Goal: Browse casually

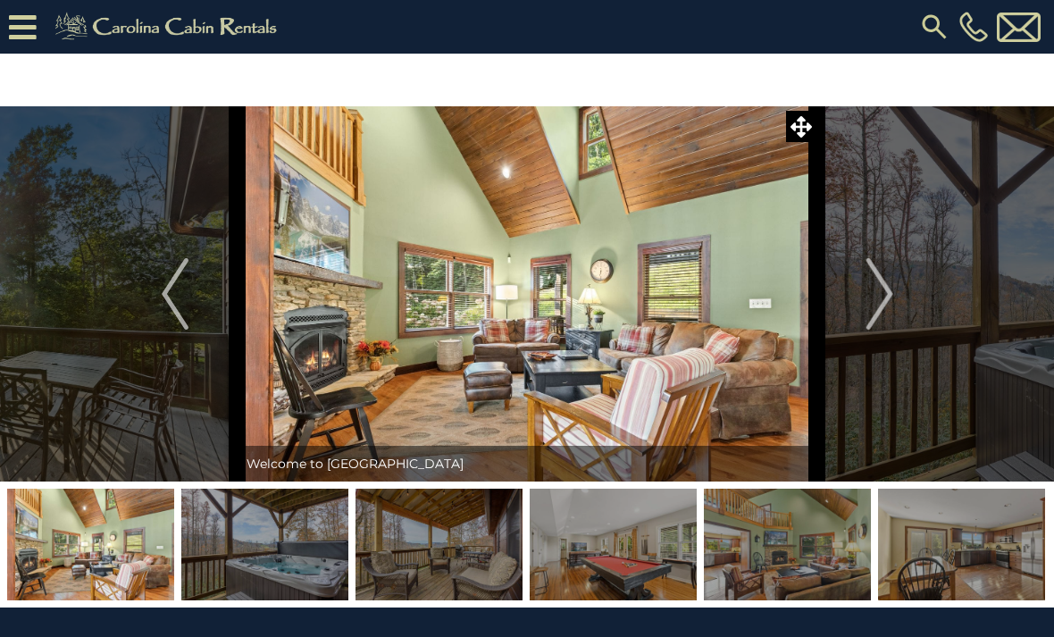
click at [628, 325] on img at bounding box center [528, 293] width 580 height 375
click at [897, 290] on button "Next" at bounding box center [879, 293] width 125 height 375
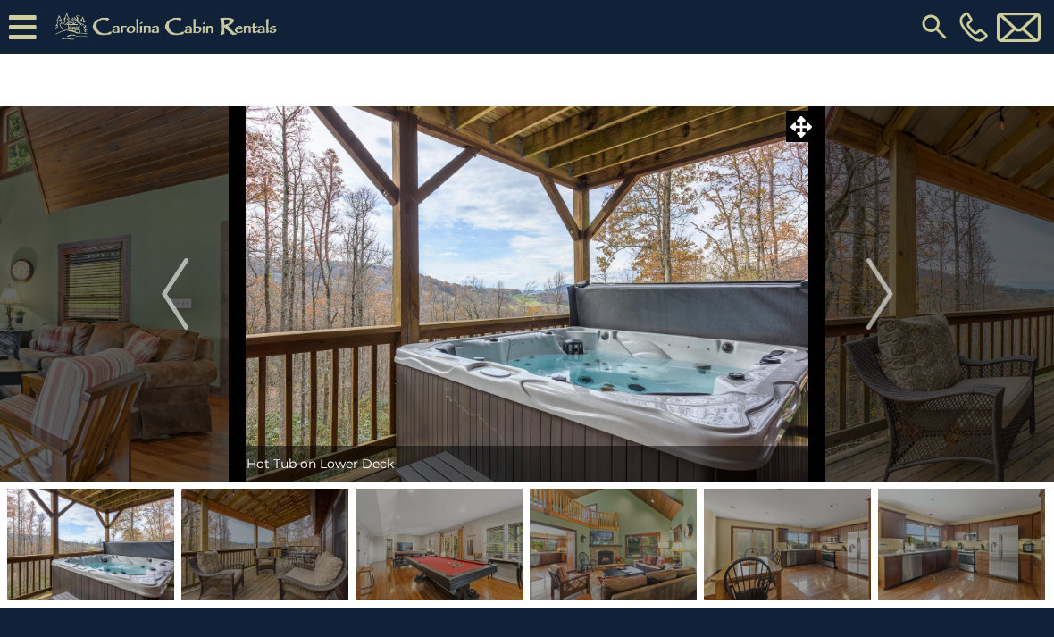
click at [898, 293] on button "Next" at bounding box center [879, 293] width 125 height 375
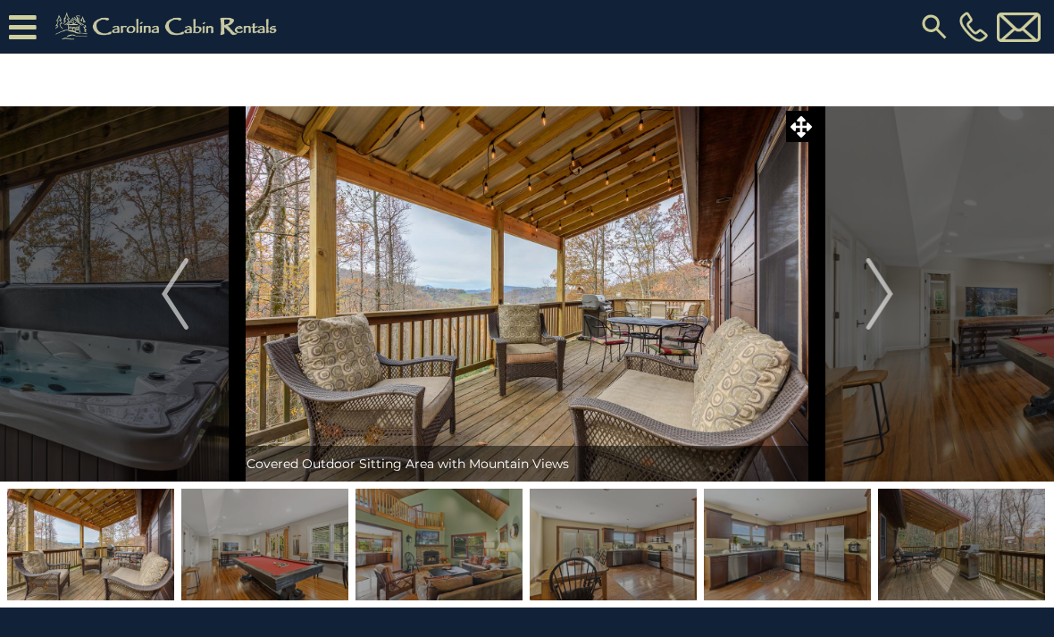
click at [901, 292] on button "Next" at bounding box center [879, 293] width 125 height 375
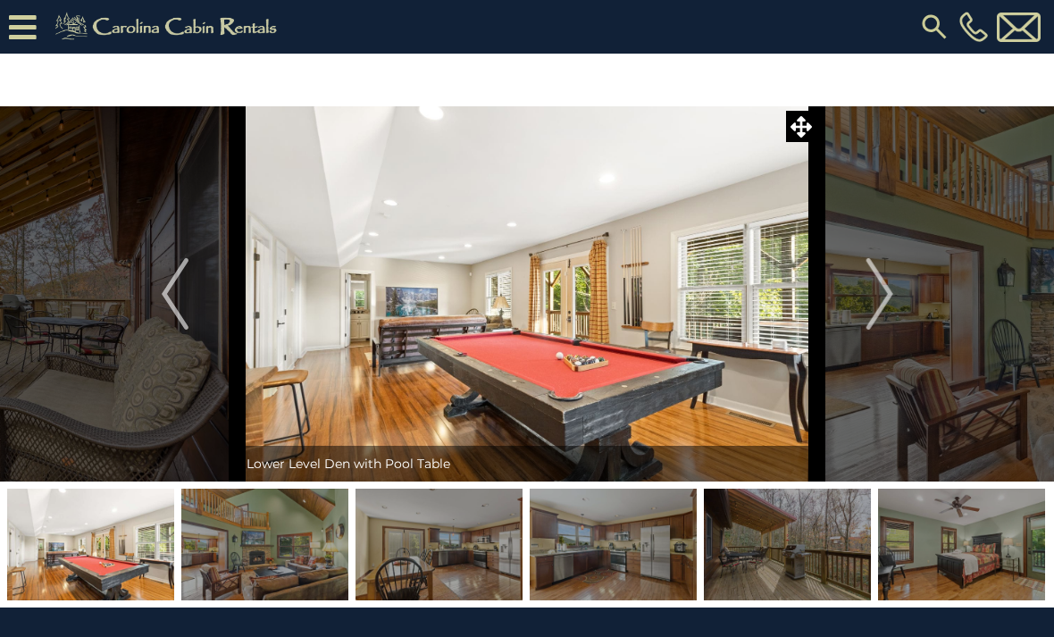
click at [897, 294] on button "Next" at bounding box center [879, 293] width 125 height 375
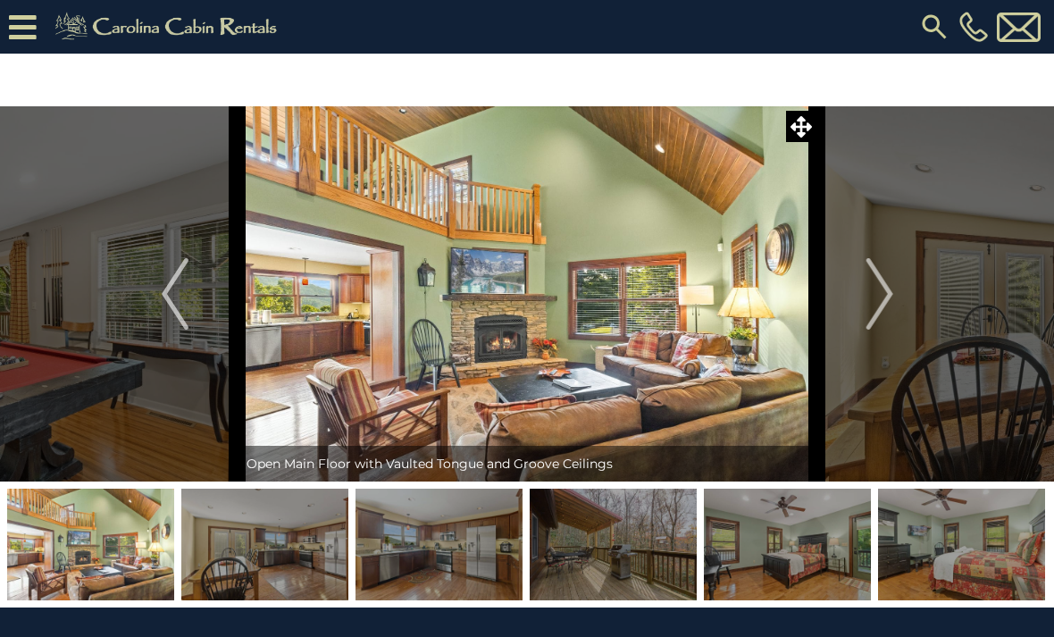
click at [892, 296] on img "Next" at bounding box center [879, 293] width 27 height 71
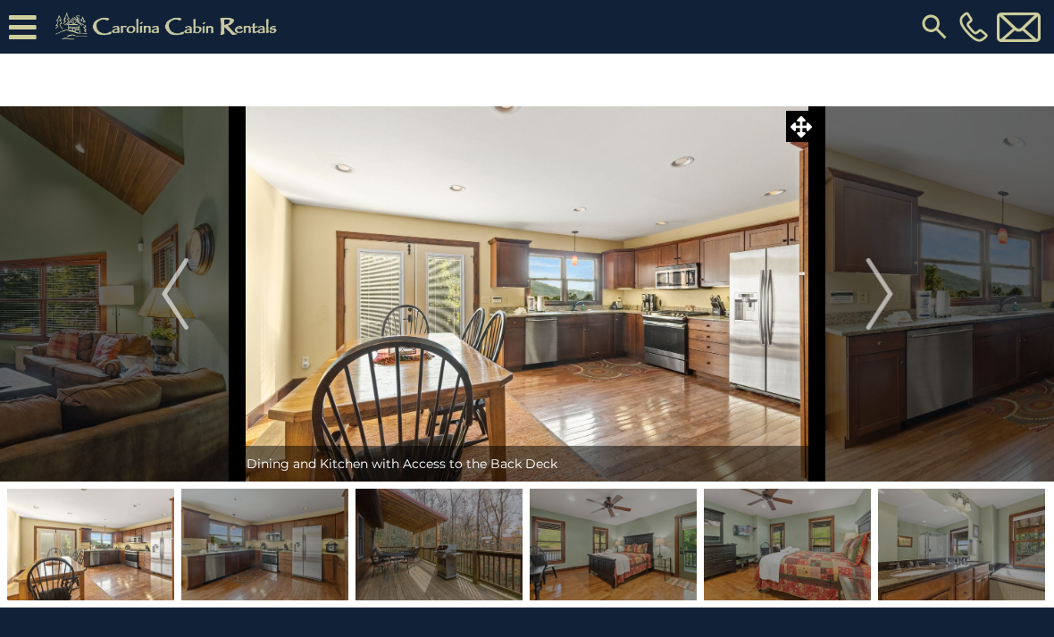
click at [901, 291] on button "Next" at bounding box center [879, 293] width 125 height 375
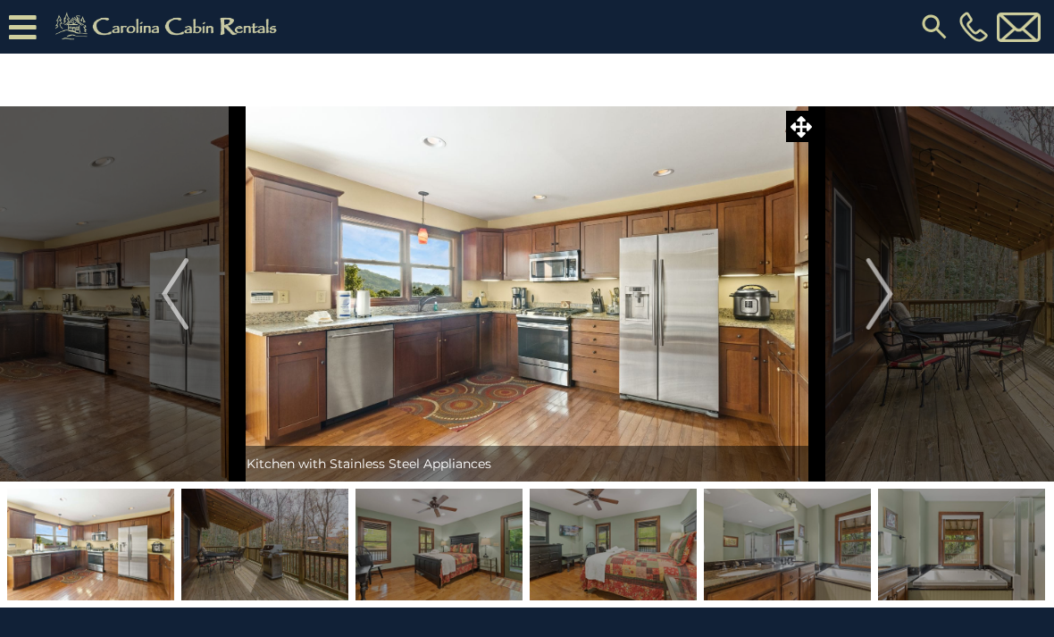
click at [901, 287] on button "Next" at bounding box center [879, 293] width 125 height 375
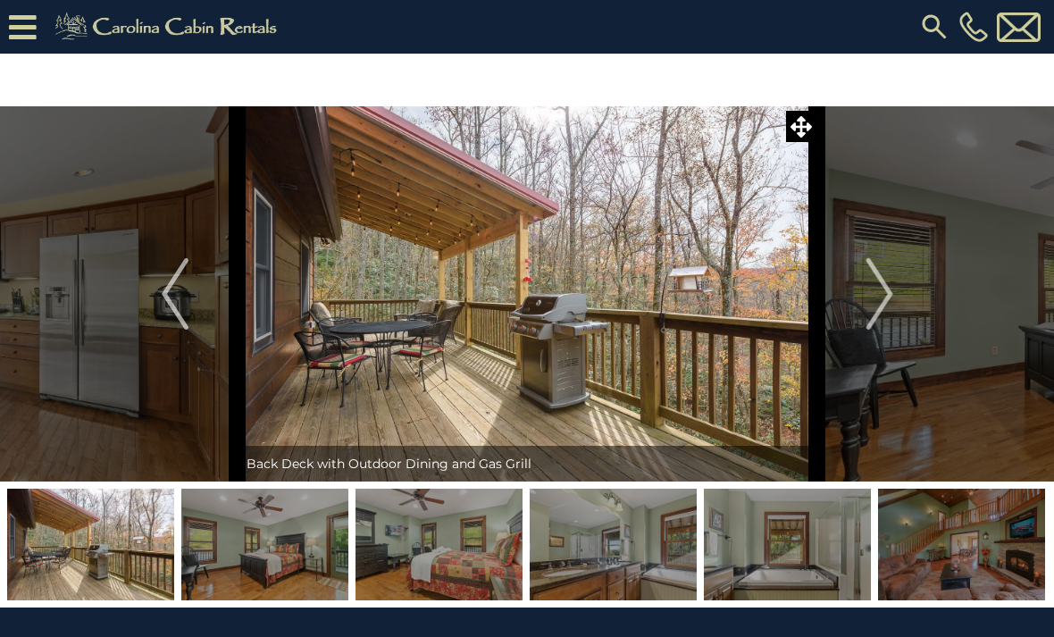
click at [898, 287] on button "Next" at bounding box center [879, 293] width 125 height 375
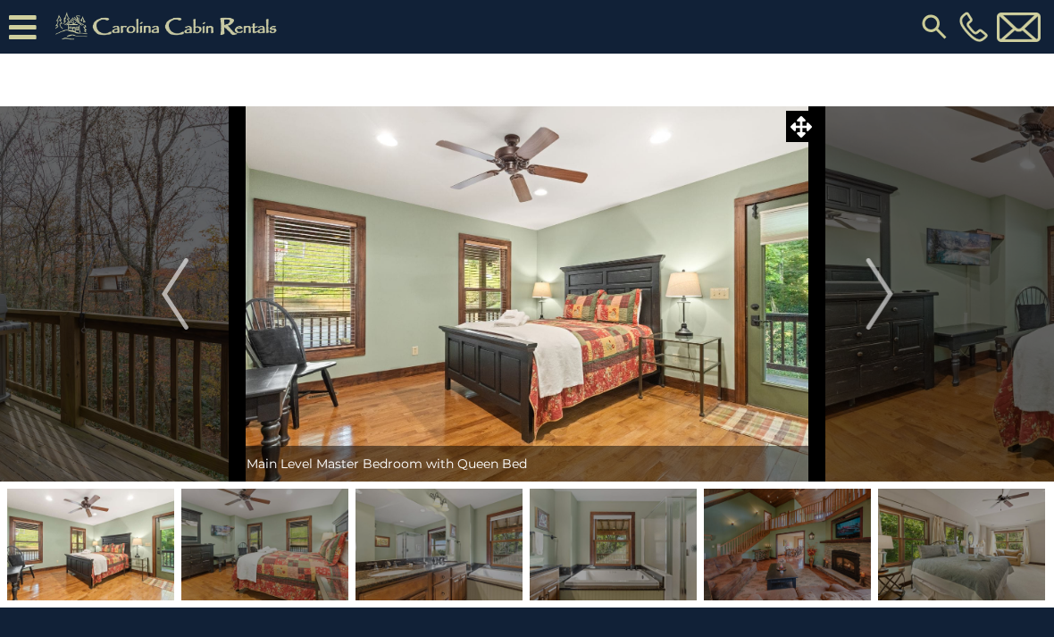
click at [908, 276] on button "Next" at bounding box center [879, 293] width 125 height 375
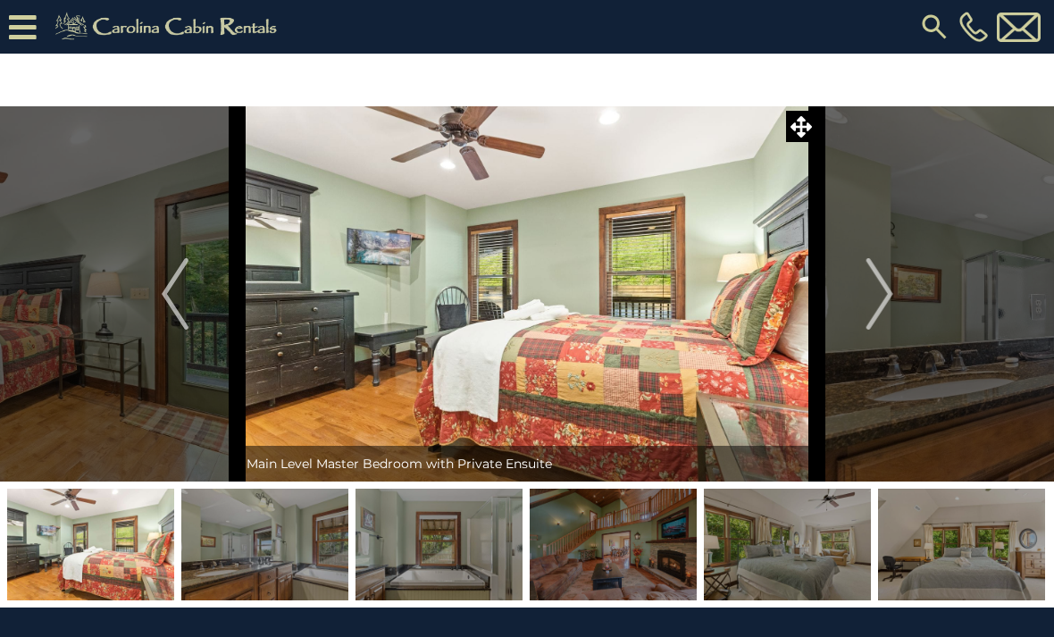
click at [896, 289] on button "Next" at bounding box center [879, 293] width 125 height 375
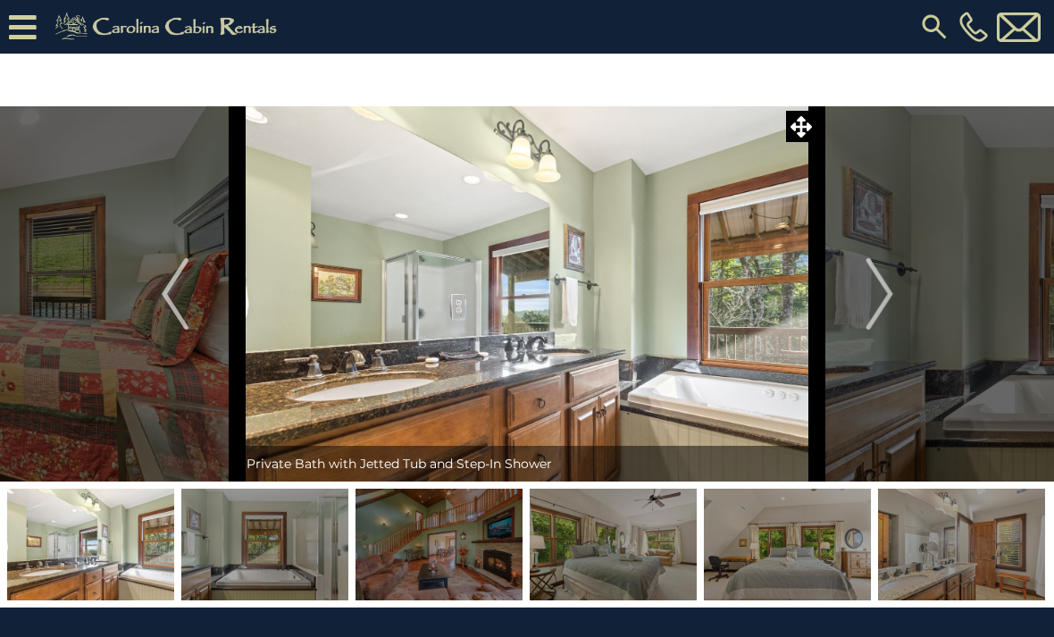
click at [901, 284] on button "Next" at bounding box center [879, 293] width 125 height 375
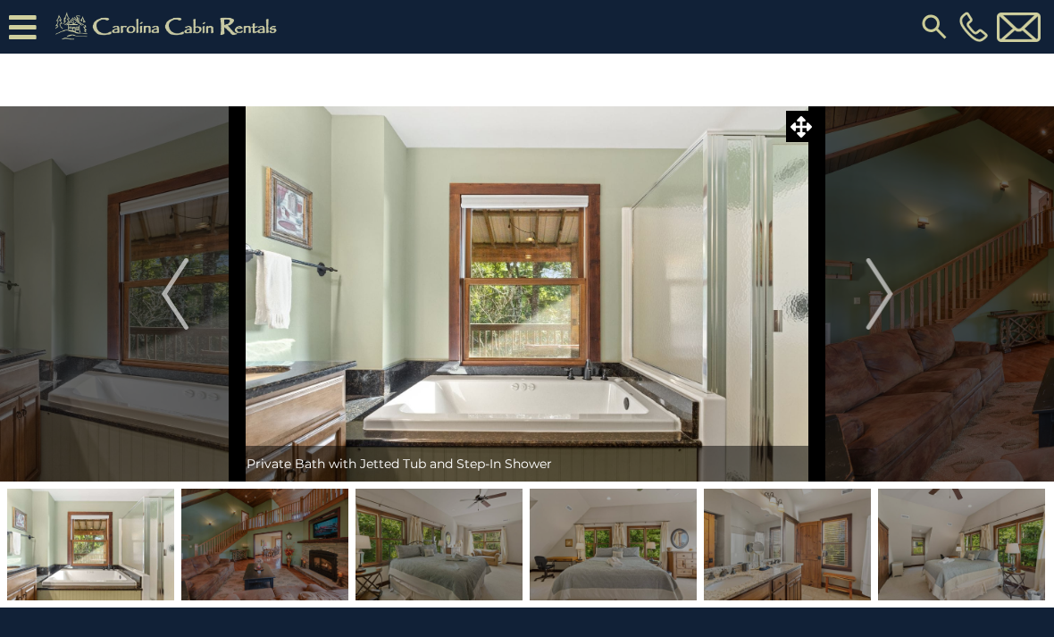
click at [898, 287] on button "Next" at bounding box center [879, 293] width 125 height 375
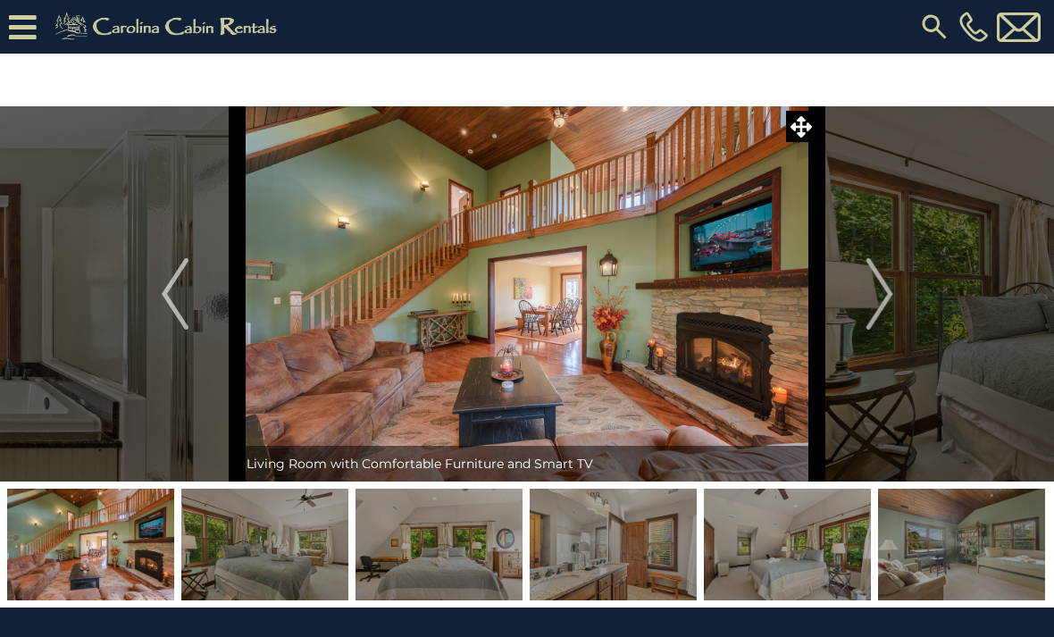
click at [900, 291] on button "Next" at bounding box center [879, 293] width 125 height 375
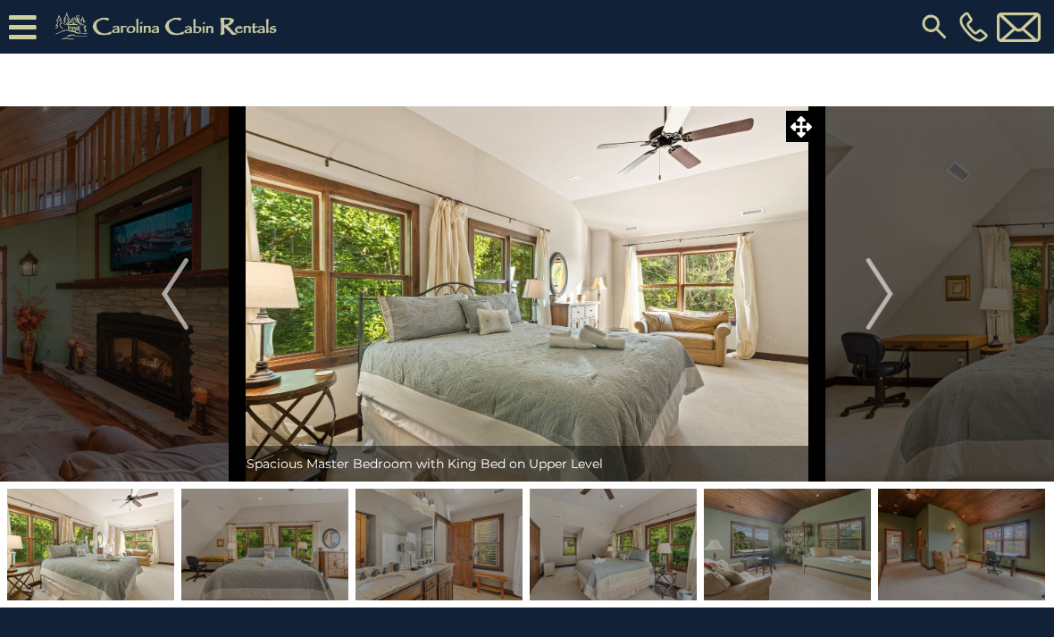
click at [905, 289] on button "Next" at bounding box center [879, 293] width 125 height 375
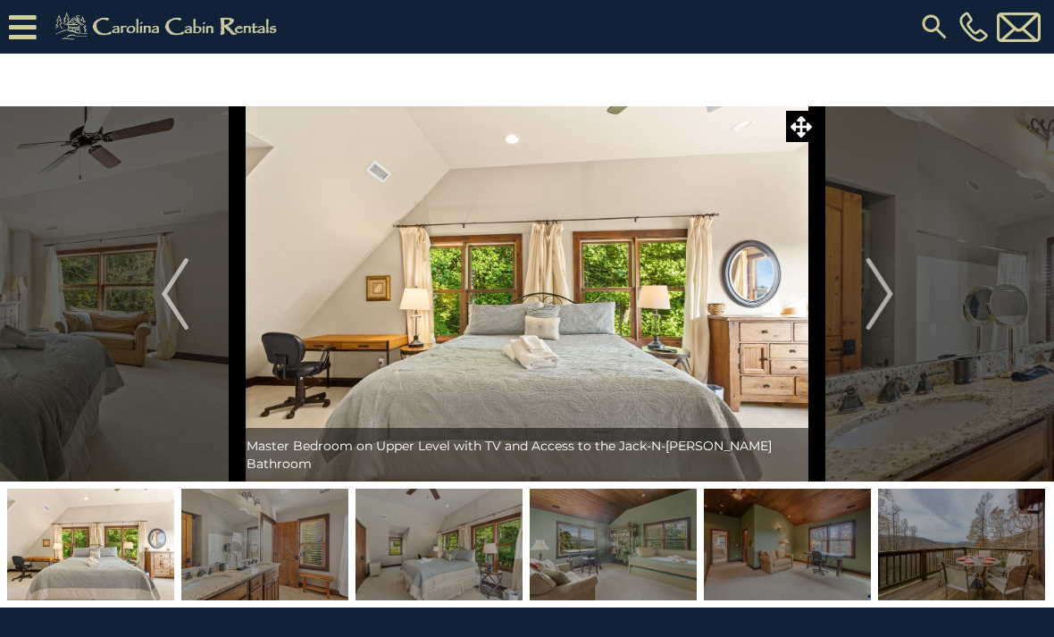
click at [897, 289] on button "Next" at bounding box center [879, 293] width 125 height 375
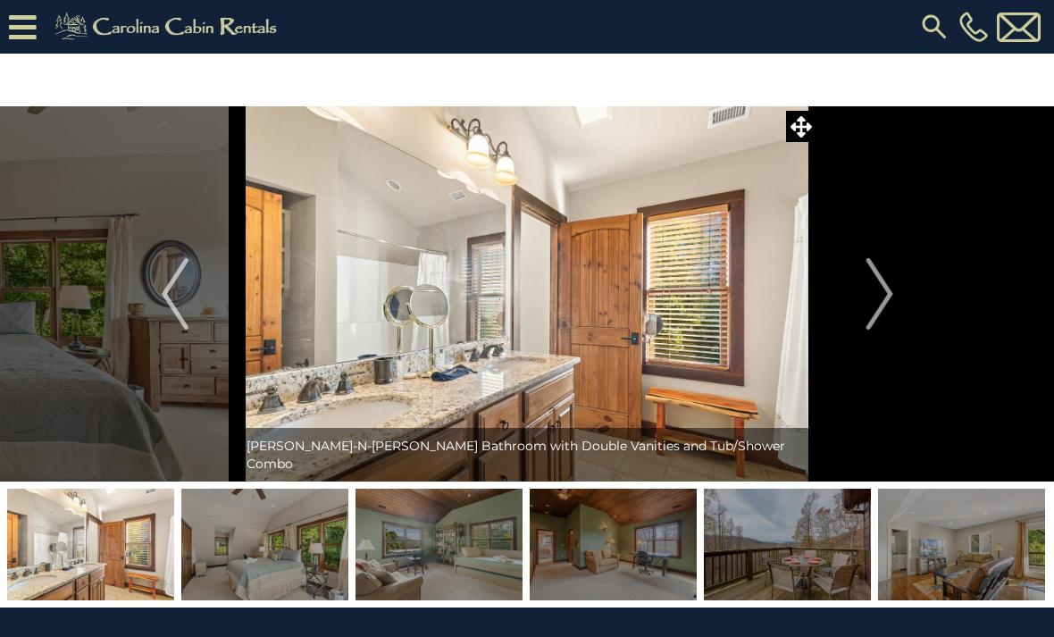
click at [901, 289] on button "Next" at bounding box center [879, 293] width 125 height 375
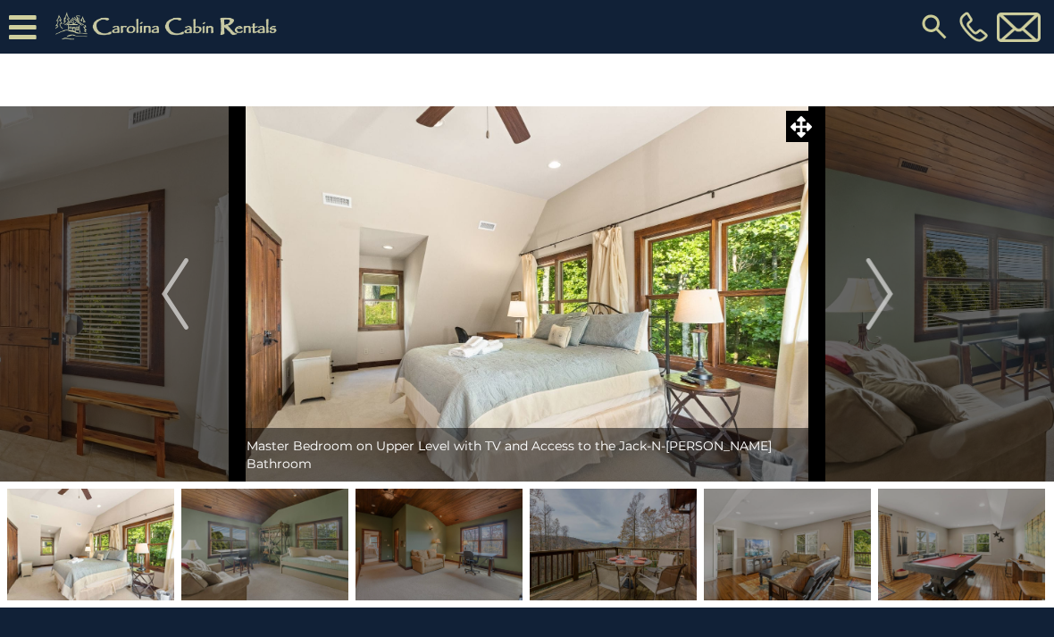
click at [902, 293] on button "Next" at bounding box center [879, 293] width 125 height 375
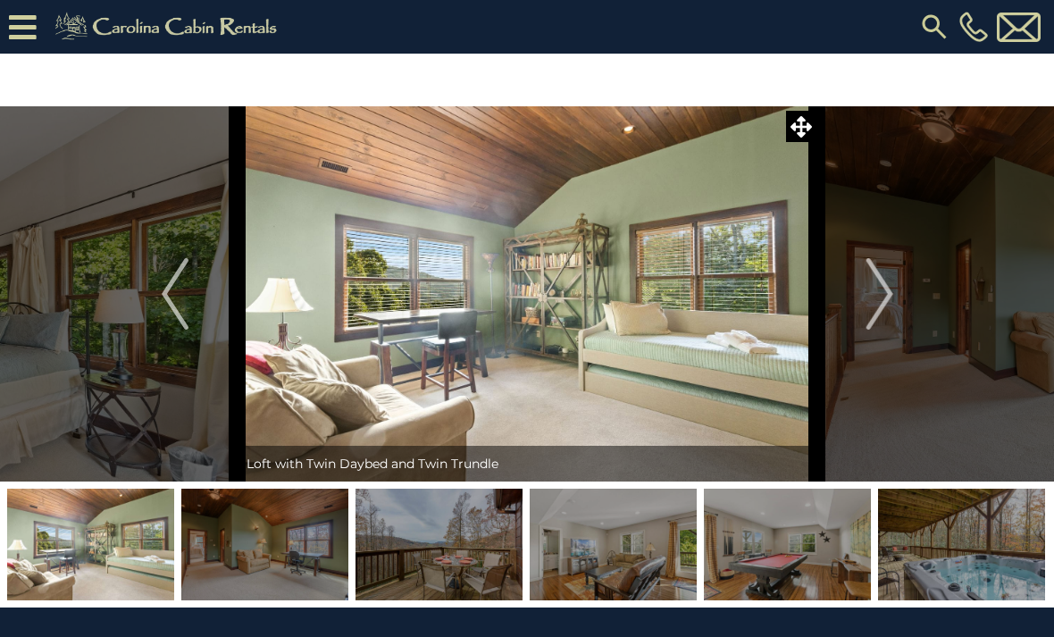
click at [906, 281] on button "Next" at bounding box center [879, 293] width 125 height 375
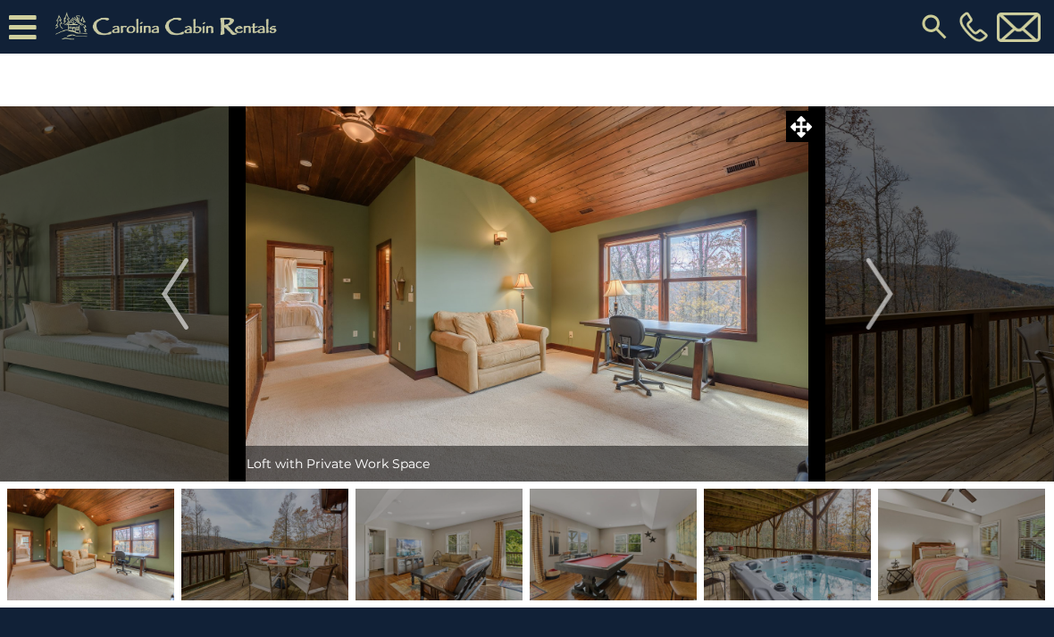
click at [902, 282] on button "Next" at bounding box center [879, 293] width 125 height 375
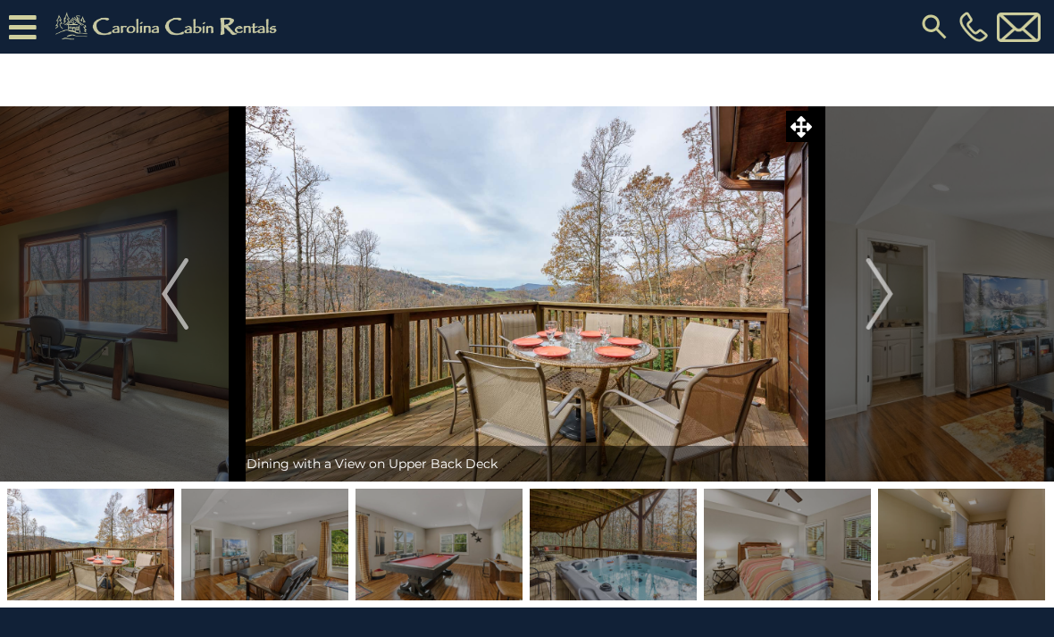
click at [905, 283] on button "Next" at bounding box center [879, 293] width 125 height 375
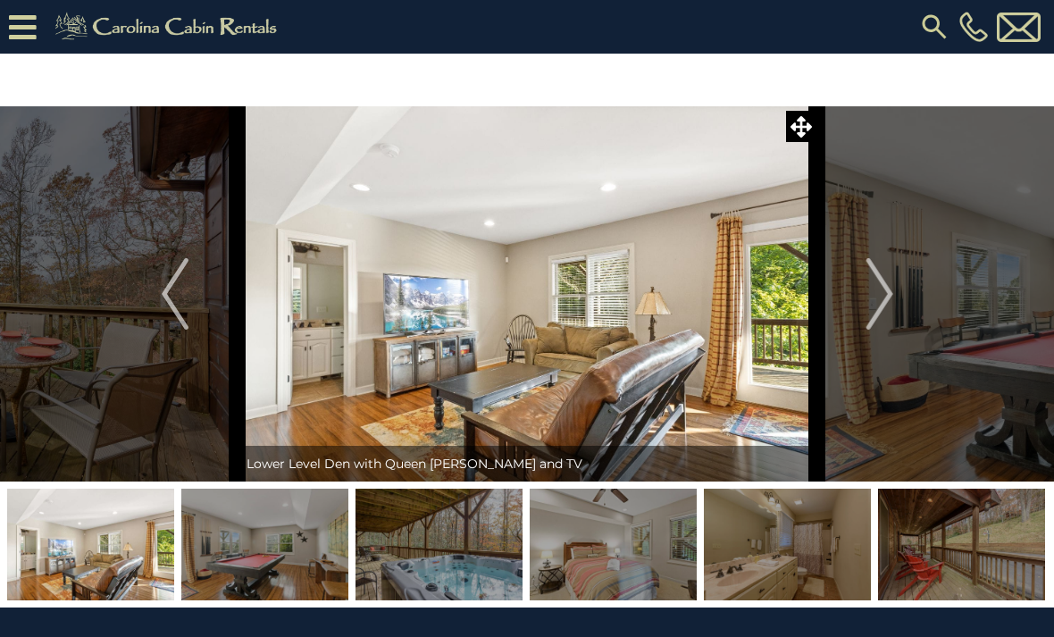
click at [166, 288] on img "Previous" at bounding box center [175, 293] width 27 height 71
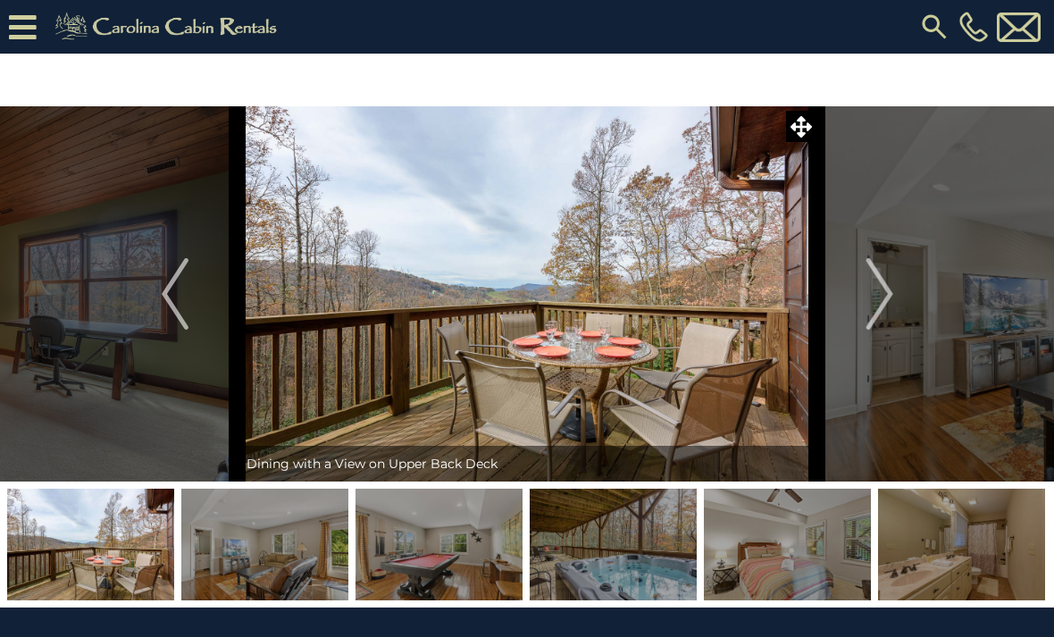
click at [901, 293] on button "Next" at bounding box center [879, 293] width 125 height 375
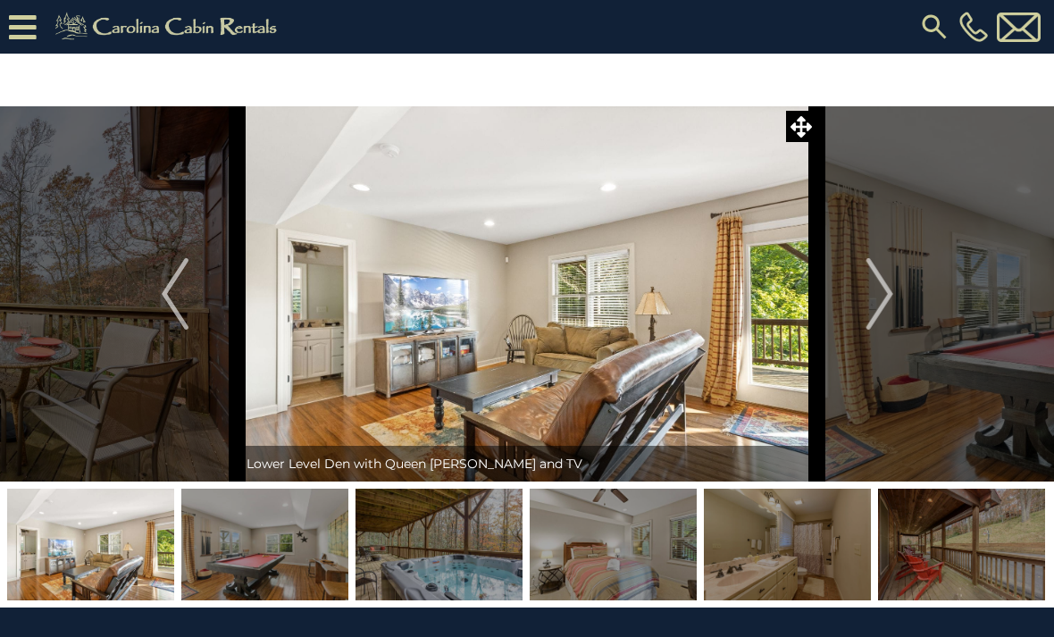
click at [895, 289] on button "Next" at bounding box center [879, 293] width 125 height 375
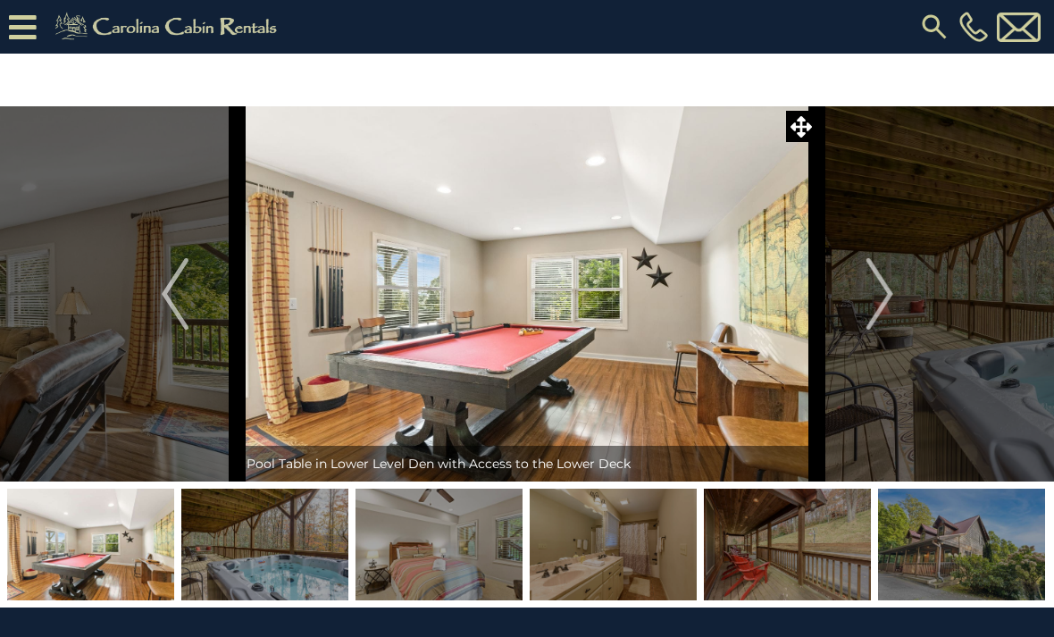
click at [899, 289] on button "Next" at bounding box center [879, 293] width 125 height 375
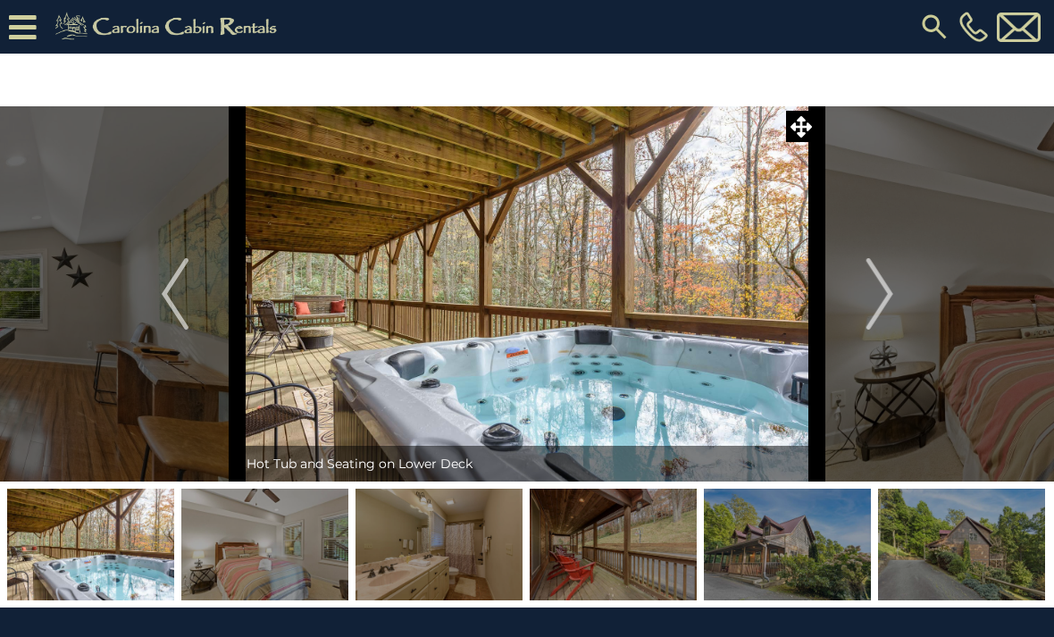
click at [892, 291] on img "Next" at bounding box center [879, 293] width 27 height 71
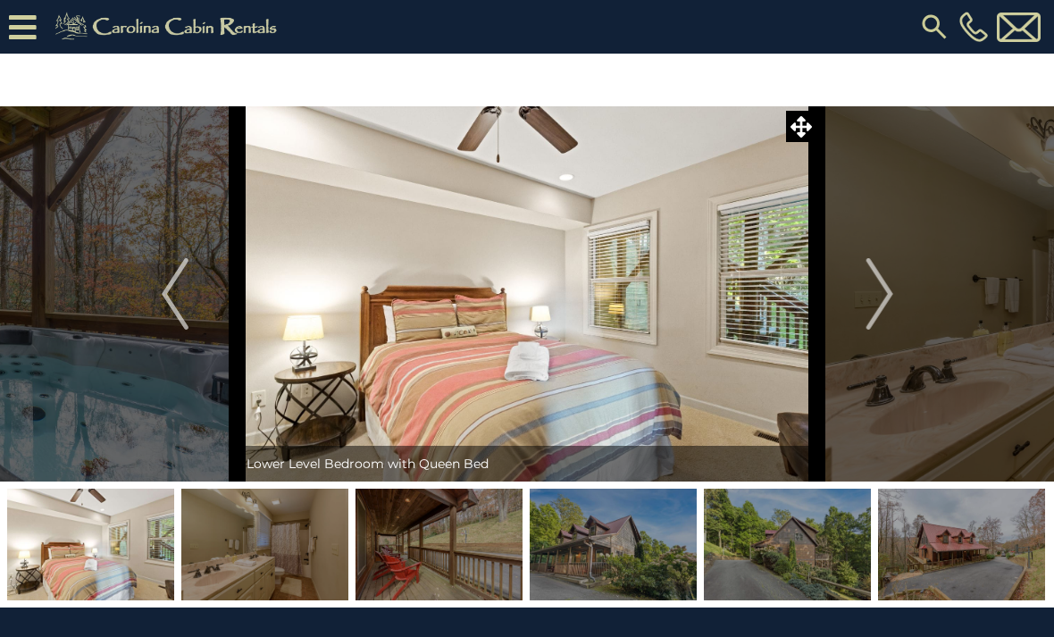
click at [900, 293] on button "Next" at bounding box center [879, 293] width 125 height 375
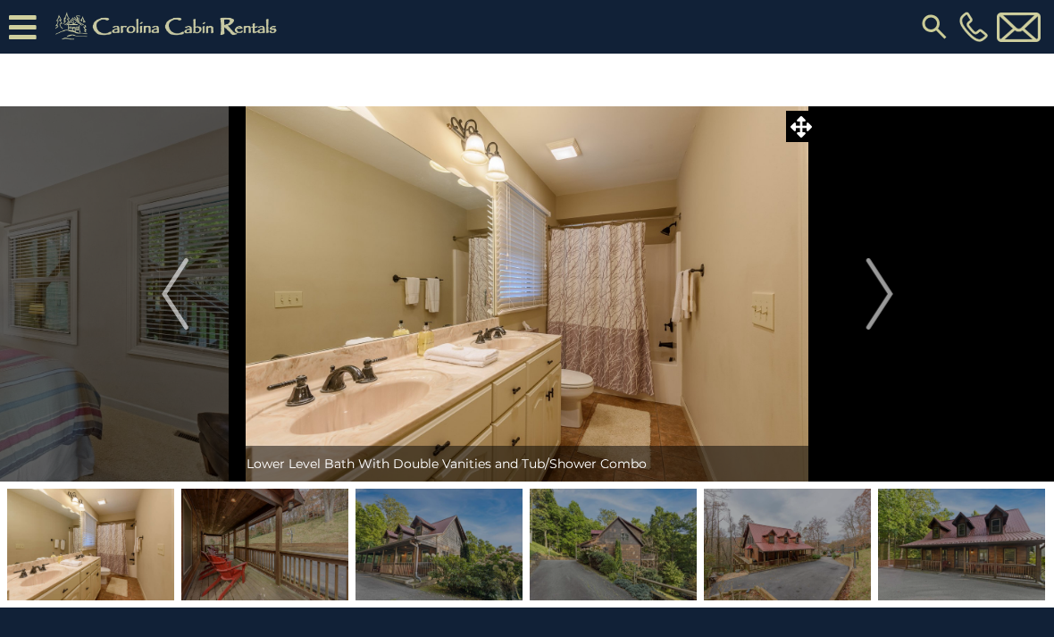
click at [900, 285] on button "Next" at bounding box center [879, 293] width 125 height 375
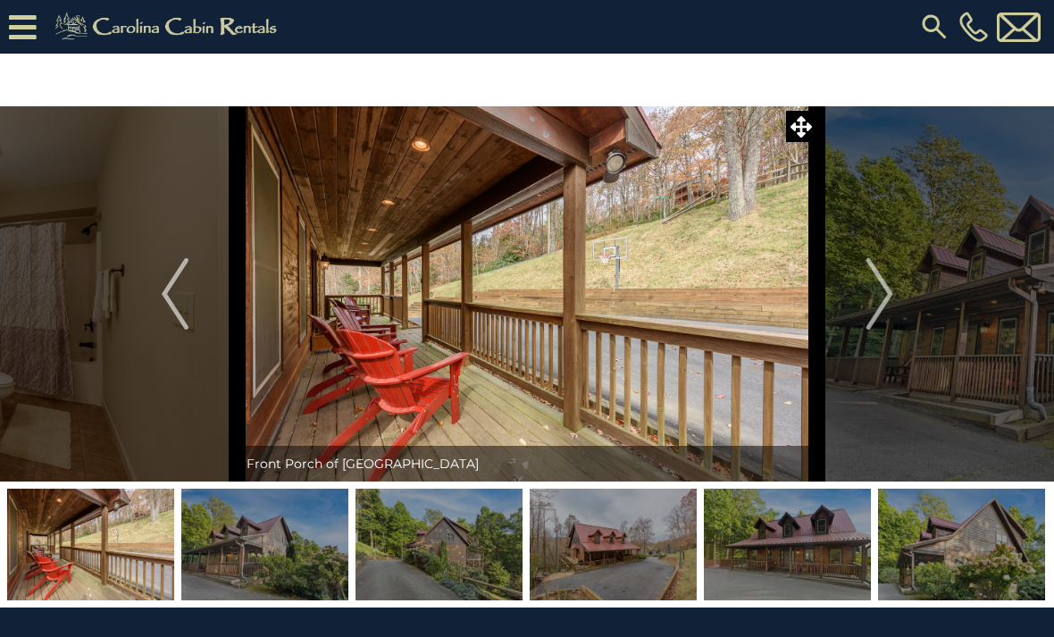
click at [902, 289] on button "Next" at bounding box center [879, 293] width 125 height 375
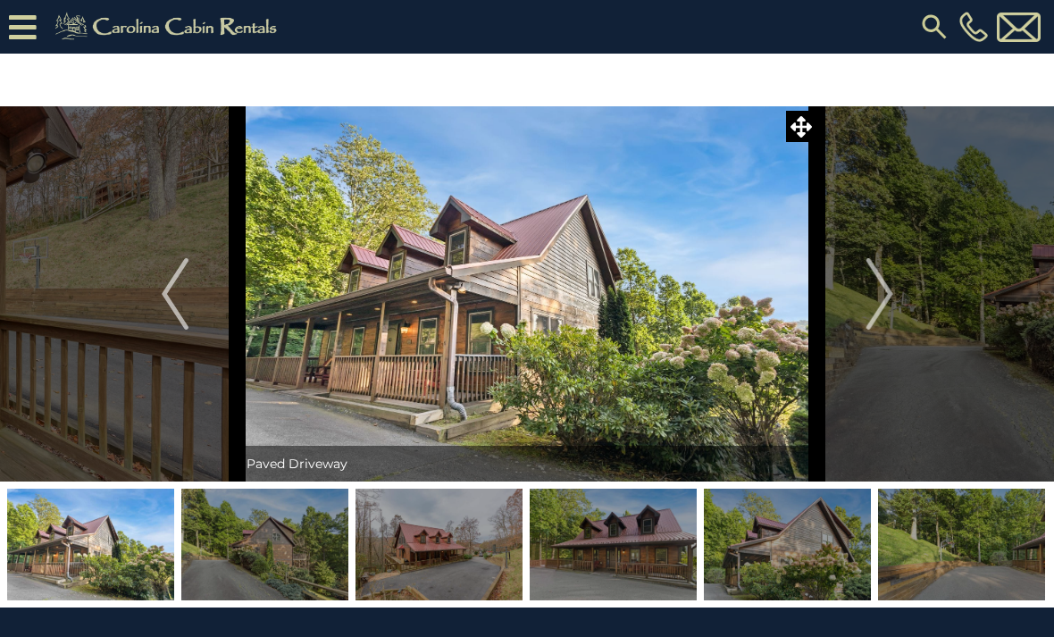
click at [899, 296] on button "Next" at bounding box center [879, 293] width 125 height 375
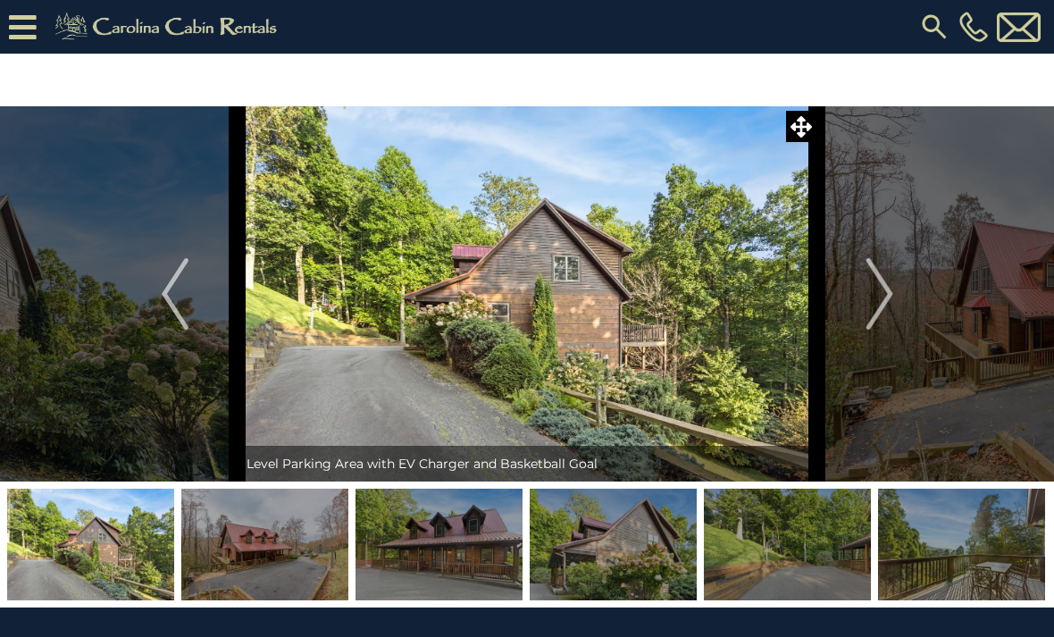
click at [900, 286] on button "Next" at bounding box center [879, 293] width 125 height 375
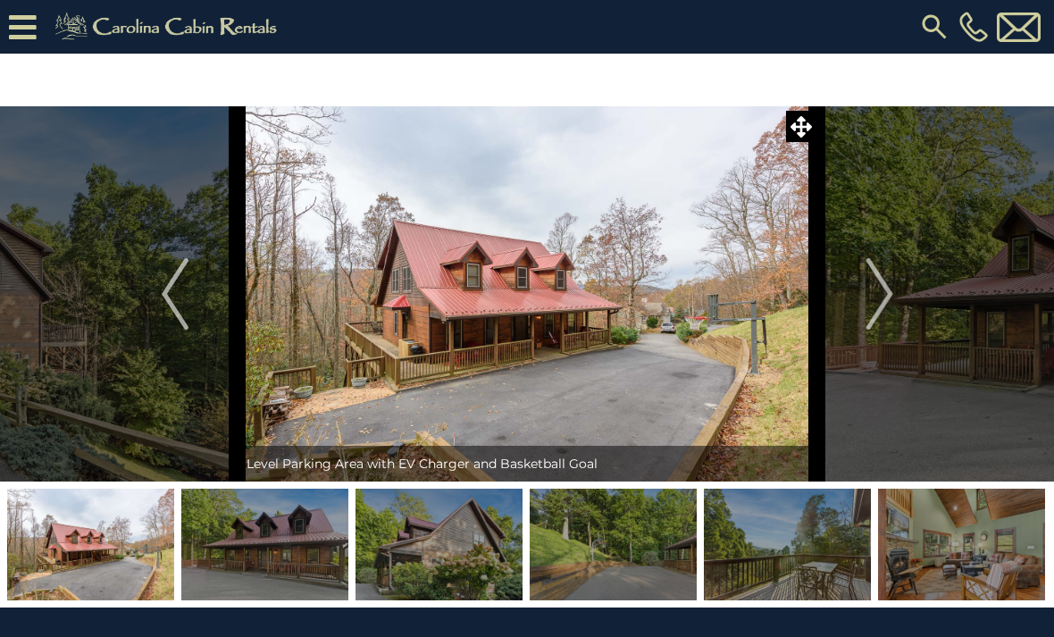
click at [899, 285] on button "Next" at bounding box center [879, 293] width 125 height 375
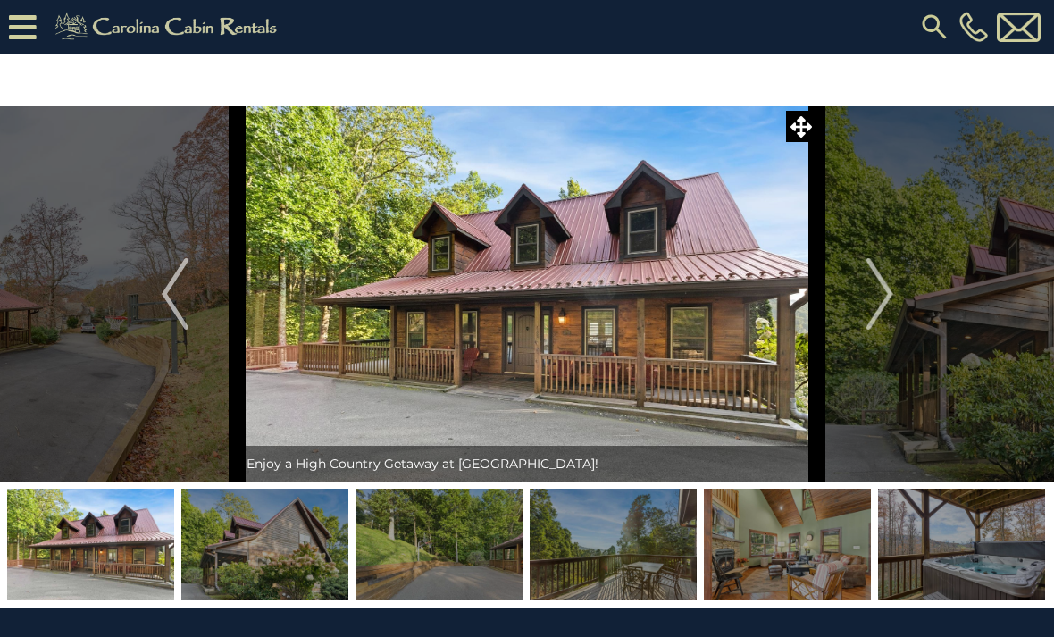
click at [895, 289] on button "Next" at bounding box center [879, 293] width 125 height 375
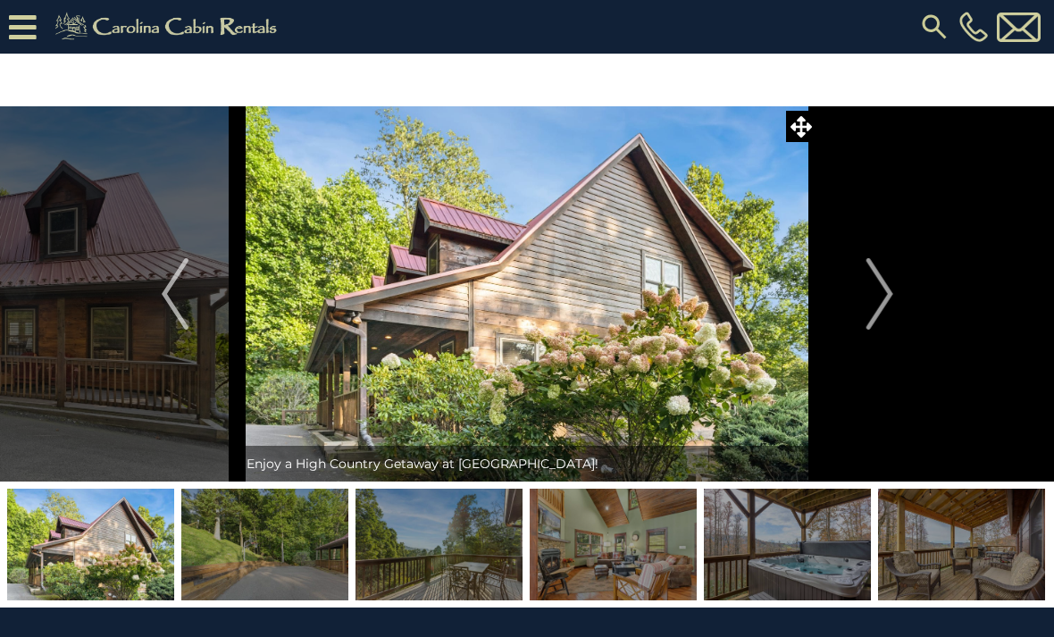
click at [901, 279] on button "Next" at bounding box center [879, 293] width 125 height 375
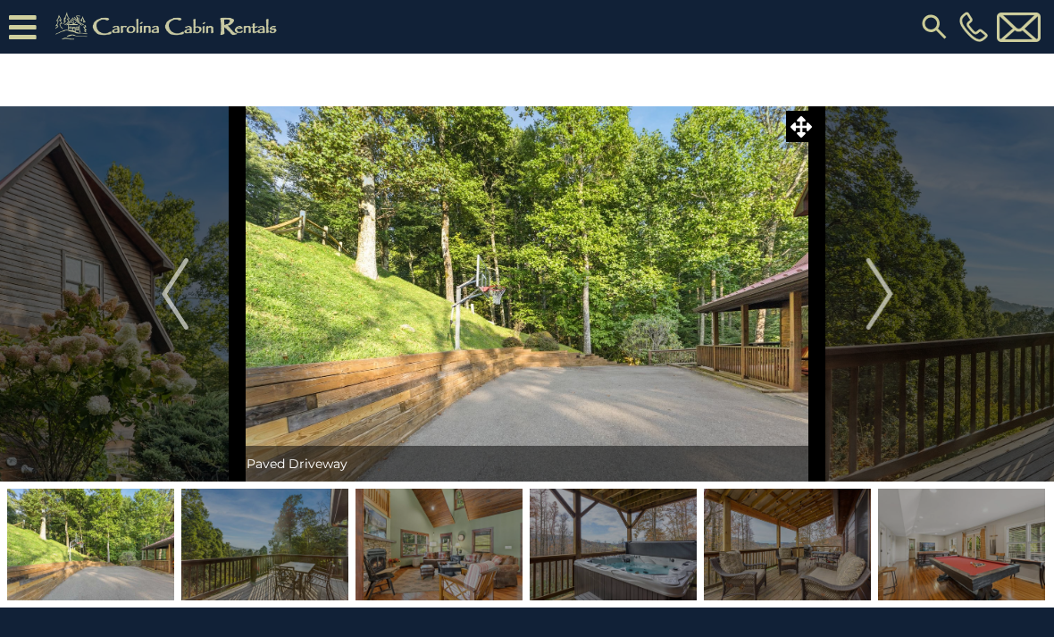
click at [897, 292] on button "Next" at bounding box center [879, 293] width 125 height 375
